Goal: Task Accomplishment & Management: Complete application form

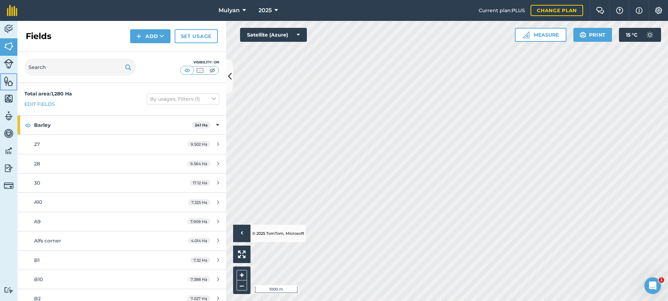
click at [7, 81] on img at bounding box center [9, 81] width 10 height 10
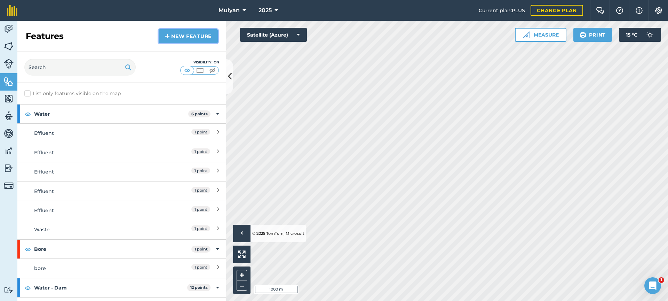
click at [189, 34] on link "New feature" at bounding box center [188, 36] width 59 height 14
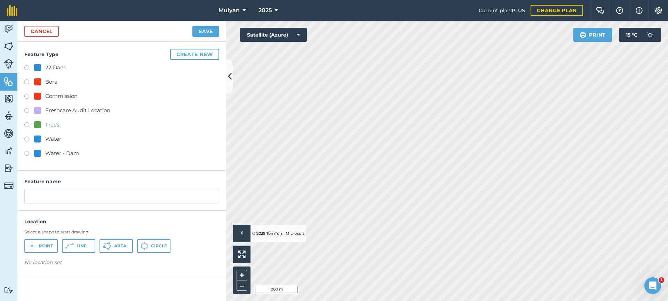
click at [30, 83] on label at bounding box center [29, 82] width 10 height 7
radio input "true"
click at [41, 247] on span "Point" at bounding box center [46, 246] width 14 height 6
click at [102, 194] on input "Bore 2" at bounding box center [121, 196] width 195 height 15
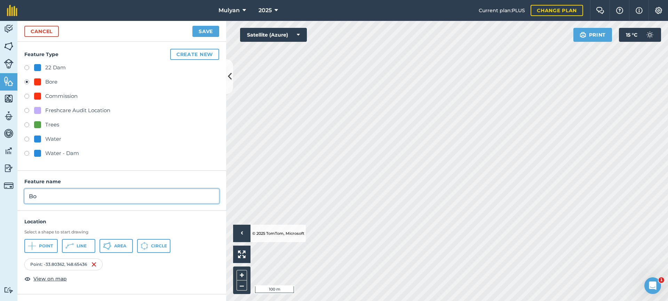
type input "B"
type input "A Bore"
click at [207, 30] on button "Save" at bounding box center [205, 31] width 27 height 11
